Goal: Task Accomplishment & Management: Manage account settings

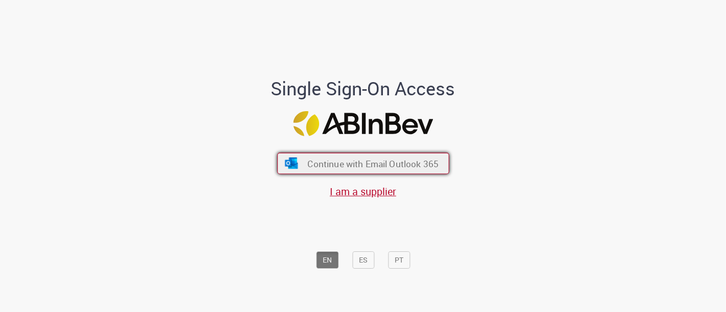
click at [300, 159] on button "Continue with Email Outlook 365" at bounding box center [363, 163] width 172 height 21
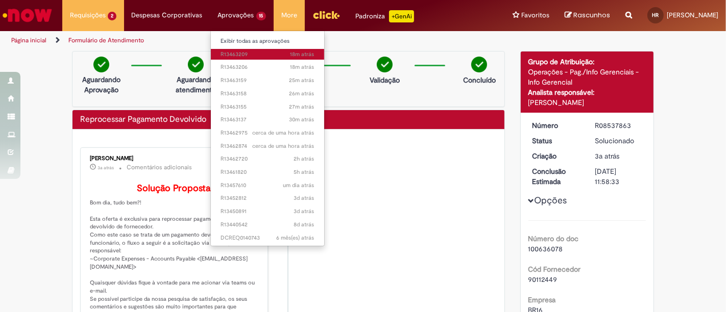
click at [228, 51] on span "18m atrás 18 minutos atrás R13463209" at bounding box center [267, 55] width 93 height 8
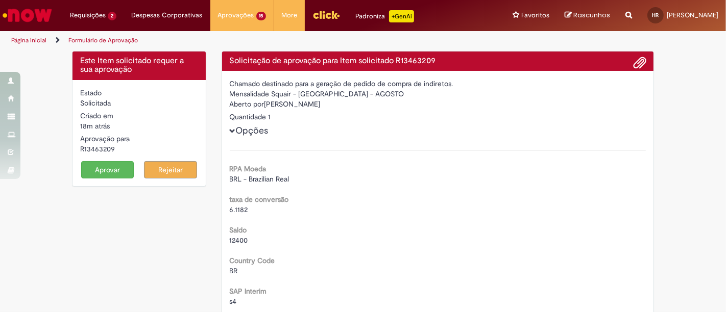
click at [110, 169] on button "Aprovar" at bounding box center [107, 169] width 53 height 17
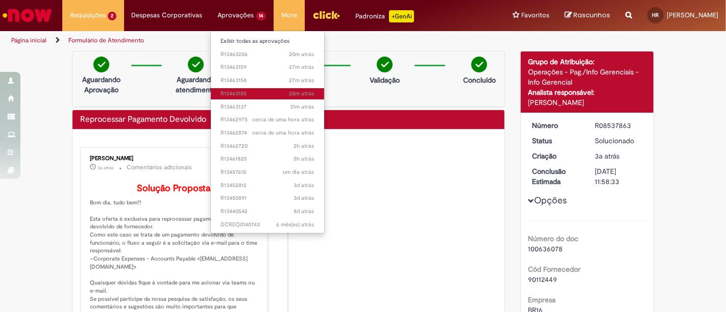
click at [237, 91] on span "28m atrás 28 minutos atrás R13463155" at bounding box center [267, 94] width 93 height 8
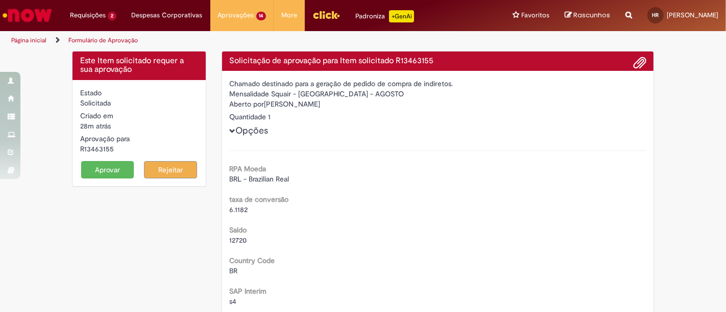
click at [113, 165] on button "Aprovar" at bounding box center [107, 169] width 53 height 17
